Goal: Navigation & Orientation: Find specific page/section

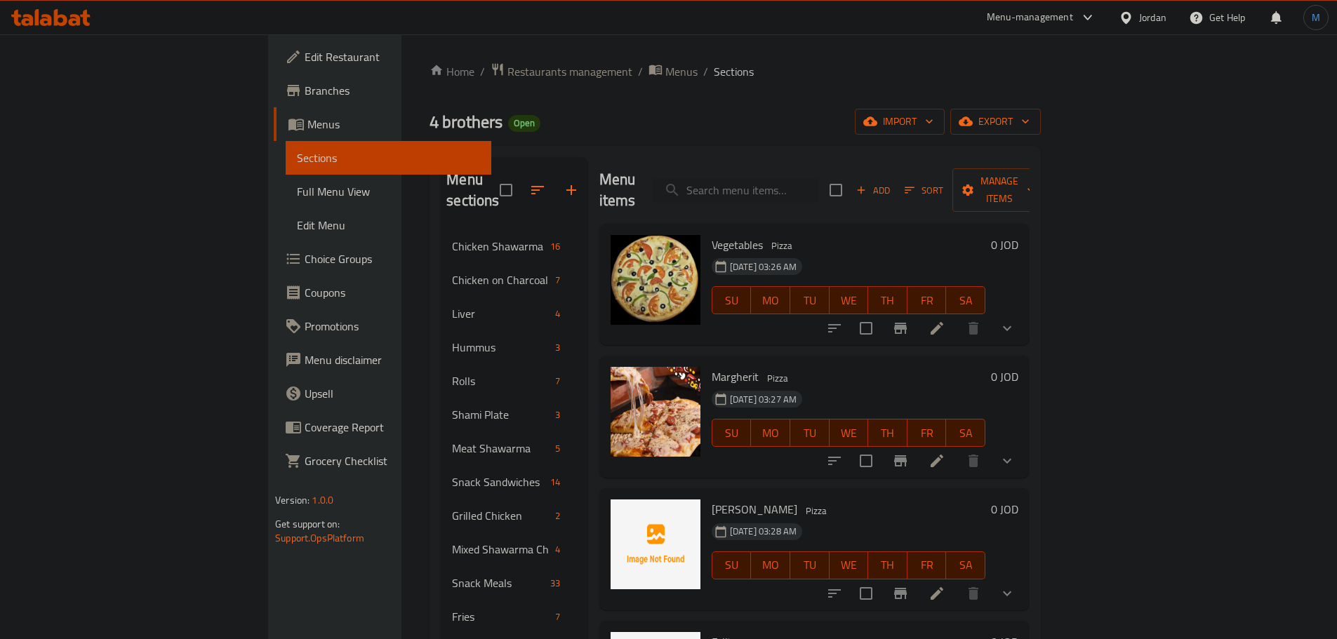
click at [1151, 15] on div "Jordan" at bounding box center [1152, 17] width 27 height 15
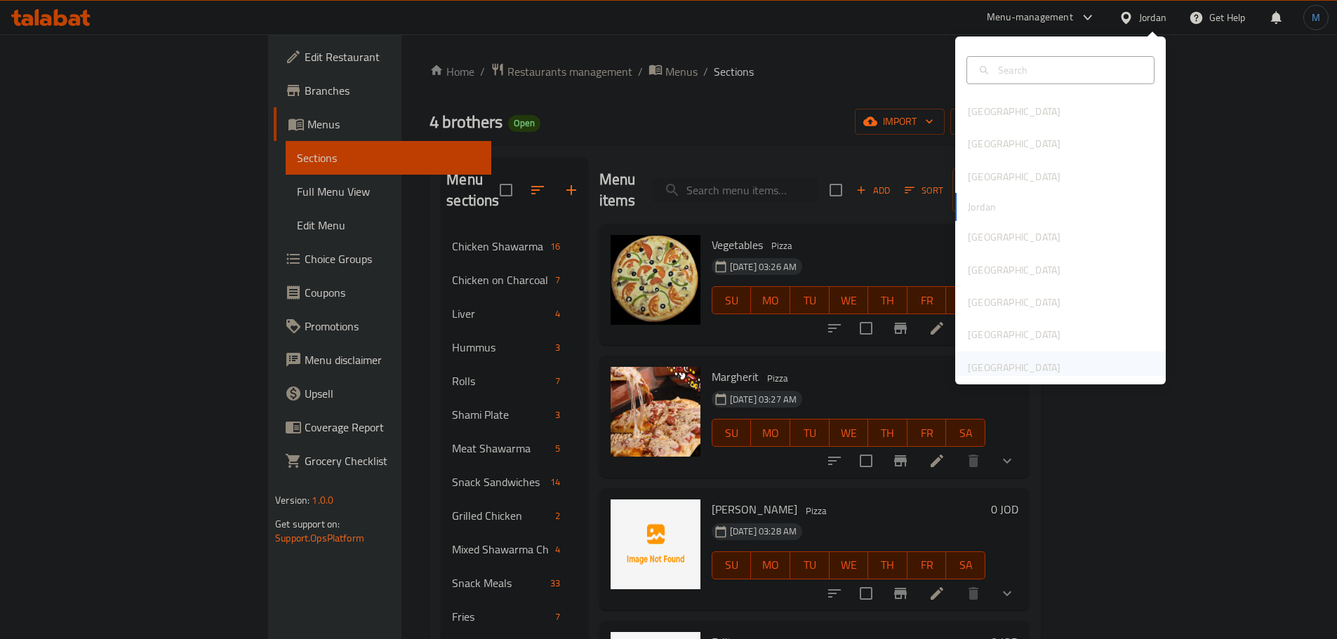
click at [1045, 361] on div "[GEOGRAPHIC_DATA]" at bounding box center [1014, 367] width 93 height 15
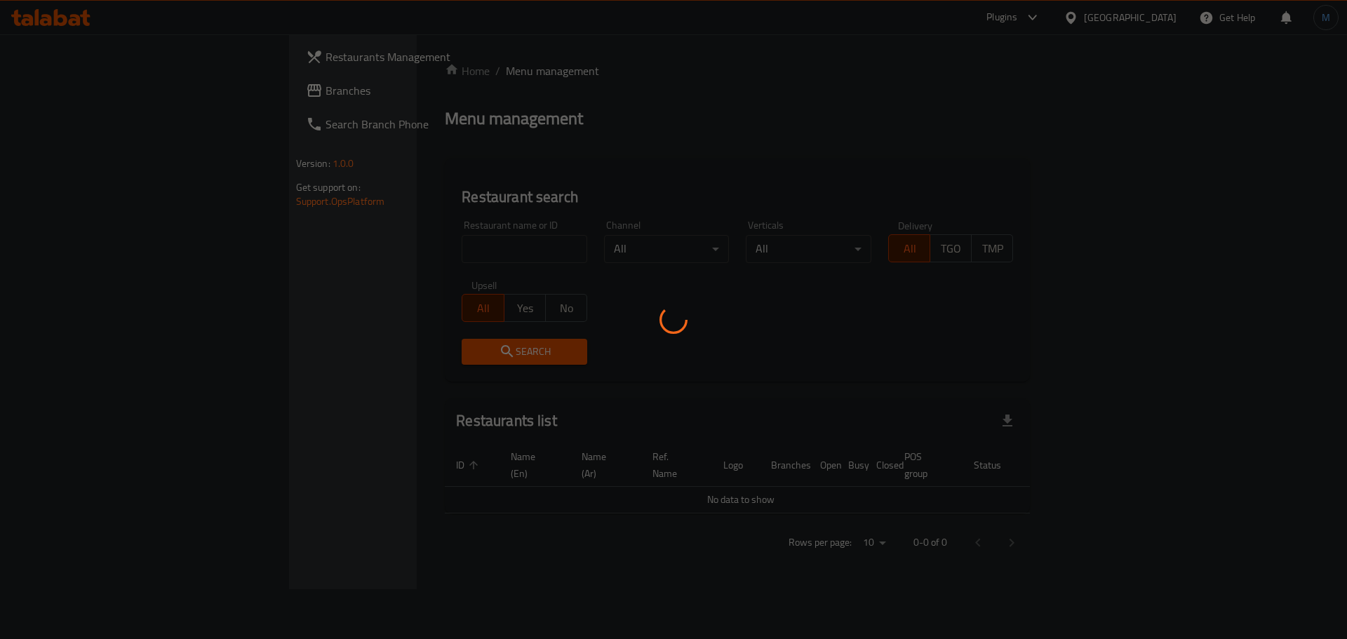
click at [60, 100] on div at bounding box center [673, 319] width 1347 height 639
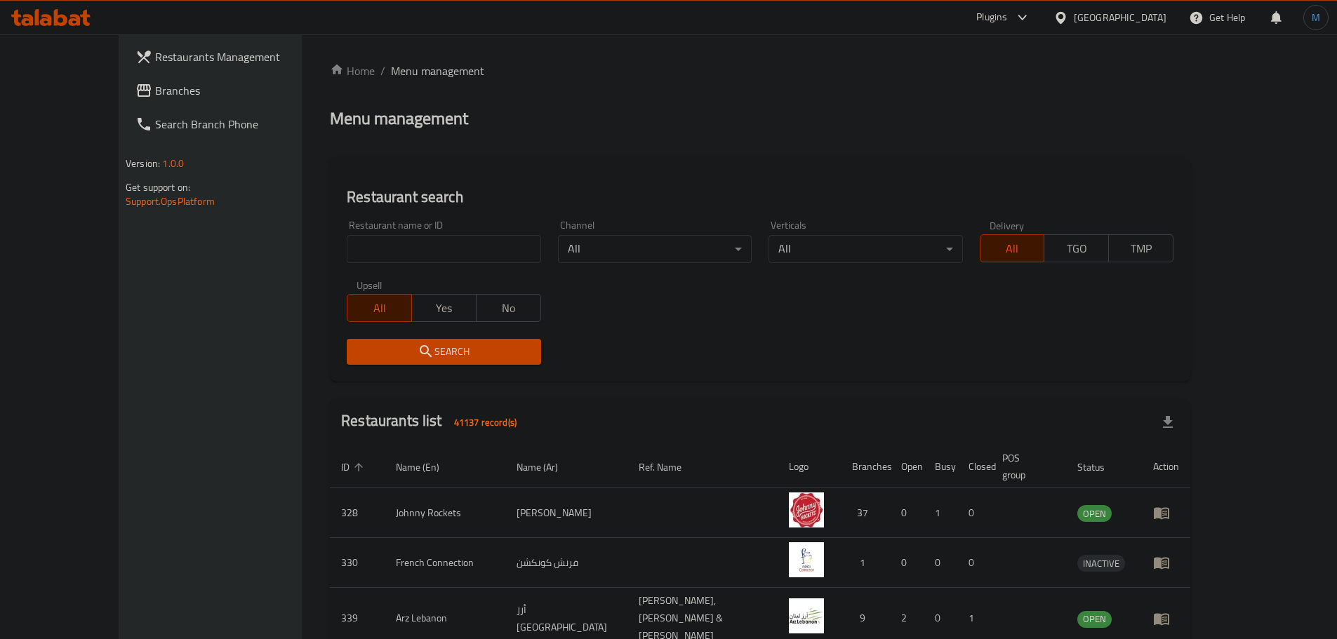
click at [124, 102] on link "Branches" at bounding box center [233, 91] width 218 height 34
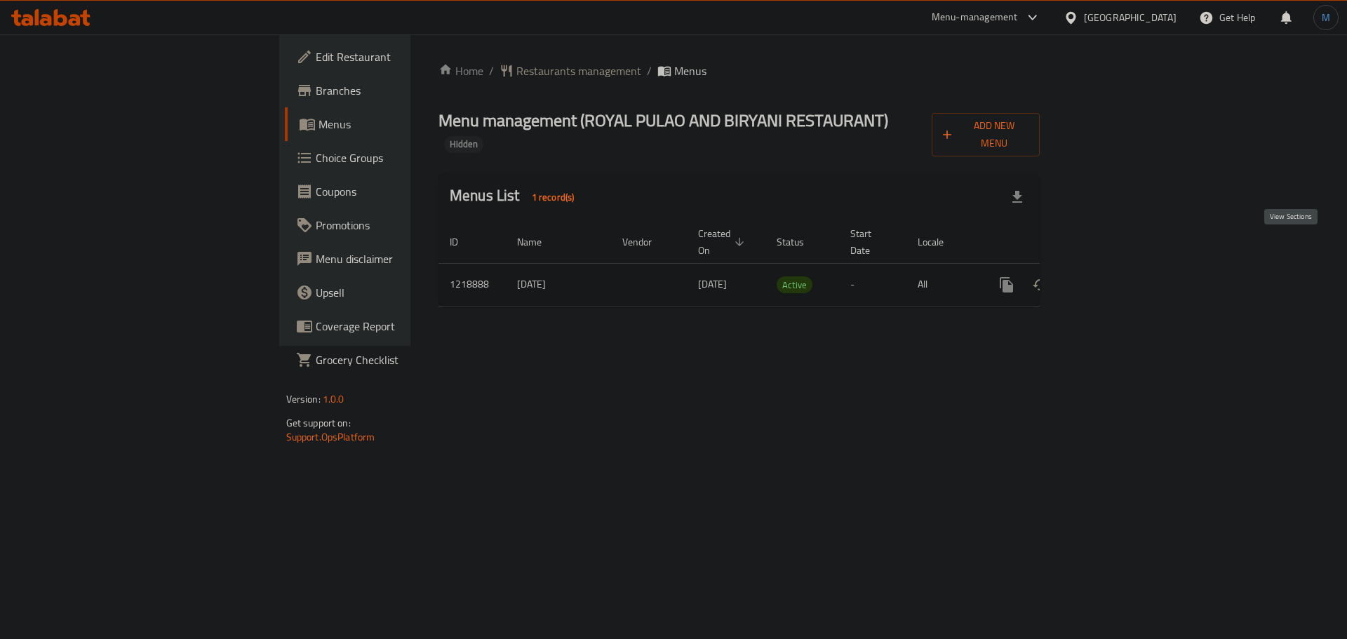
click at [1125, 268] on link "enhanced table" at bounding box center [1108, 285] width 34 height 34
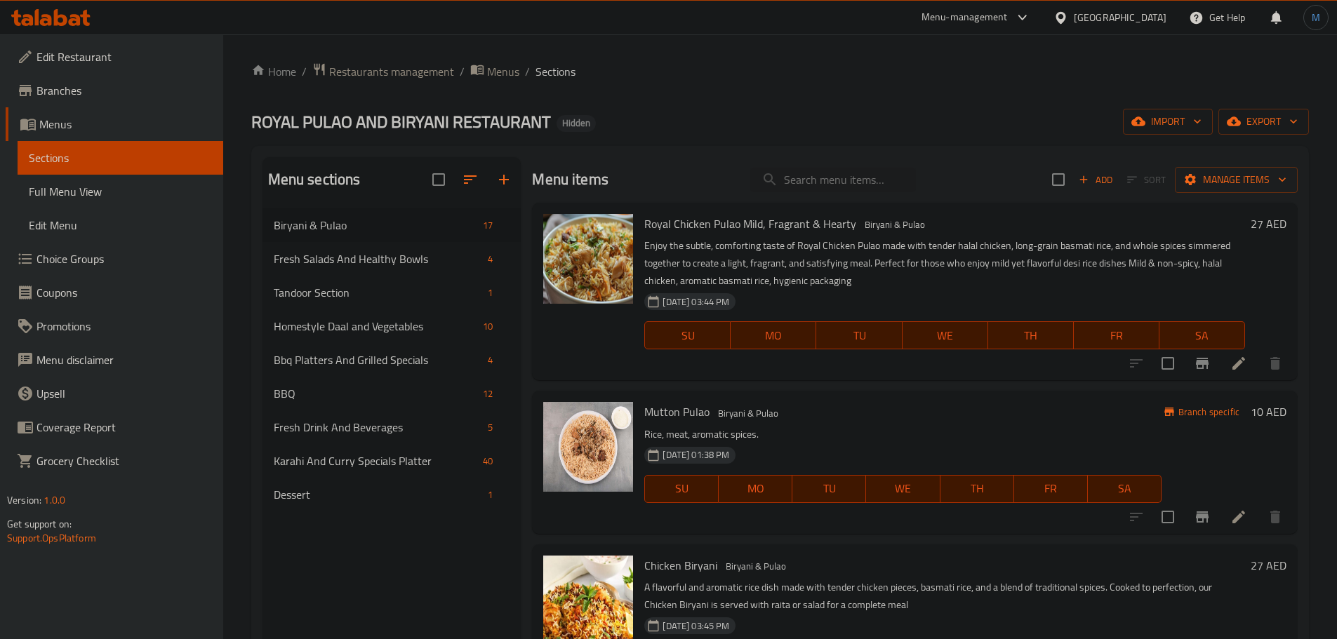
click at [1135, 12] on div "[GEOGRAPHIC_DATA]" at bounding box center [1120, 17] width 93 height 15
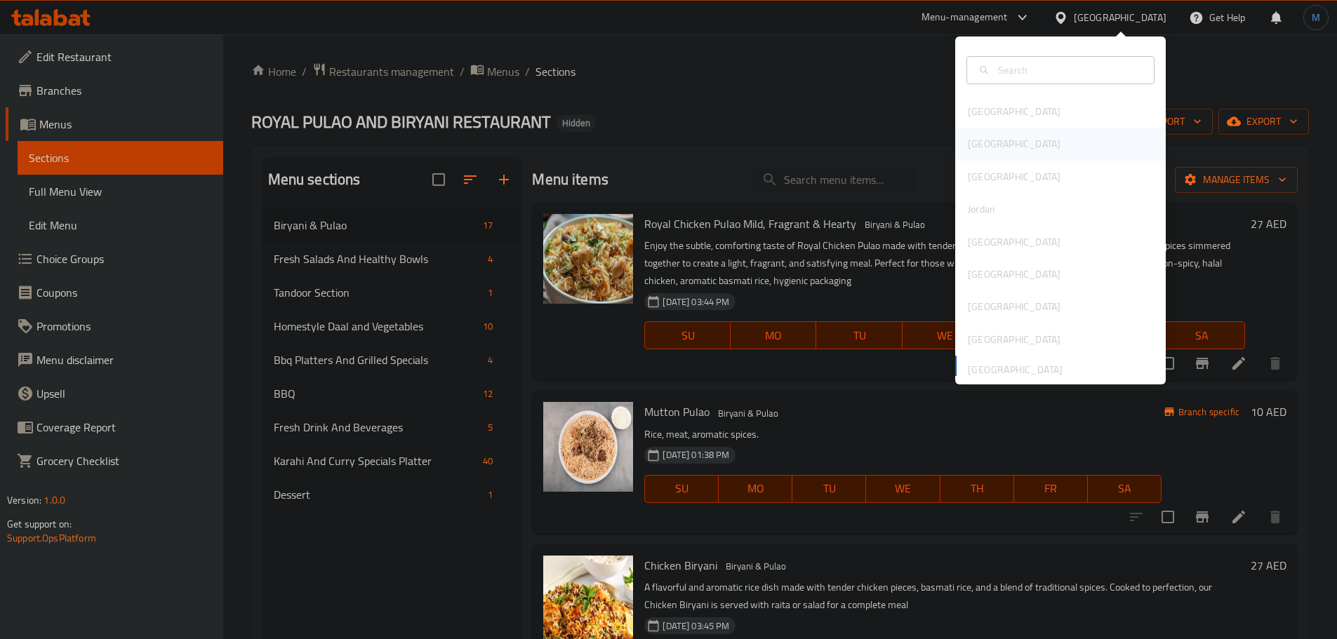
click at [982, 145] on div "[GEOGRAPHIC_DATA]" at bounding box center [1014, 144] width 115 height 32
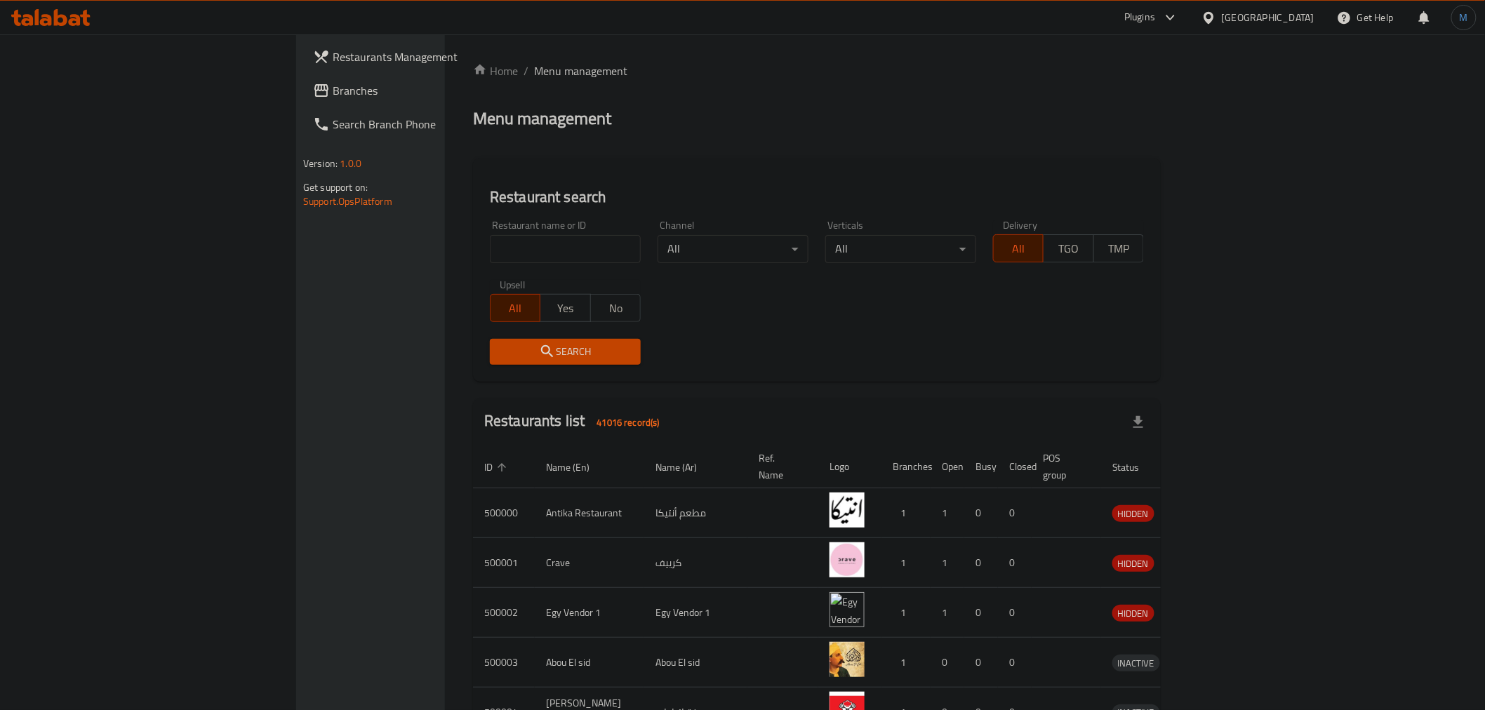
click at [302, 76] on link "Branches" at bounding box center [423, 91] width 242 height 34
